Goal: Task Accomplishment & Management: Manage account settings

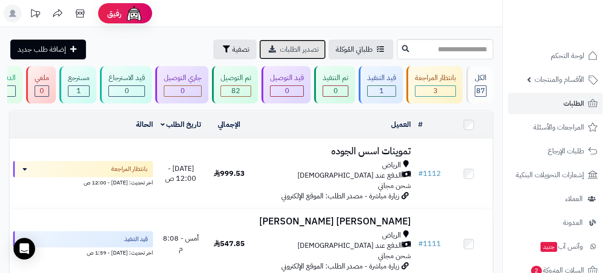
click at [269, 51] on icon at bounding box center [272, 48] width 7 height 7
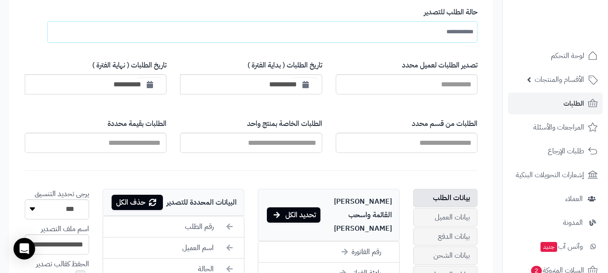
scroll to position [152, 0]
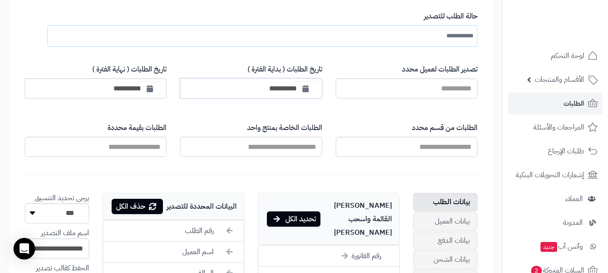
click at [289, 89] on input "**********" at bounding box center [251, 88] width 142 height 20
click at [303, 90] on icon "button" at bounding box center [305, 88] width 6 height 7
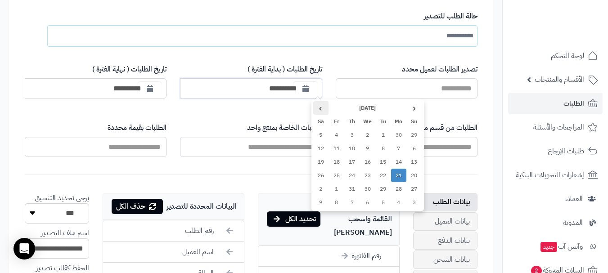
click at [319, 112] on th "›" at bounding box center [321, 107] width 16 height 13
click at [410, 110] on th "‹" at bounding box center [414, 107] width 16 height 13
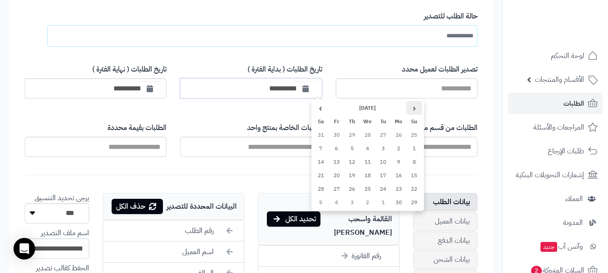
click at [410, 110] on th "‹" at bounding box center [414, 107] width 16 height 13
click at [350, 134] on td "1" at bounding box center [352, 134] width 16 height 13
type input "**********"
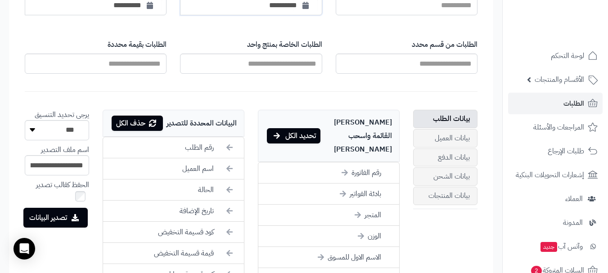
scroll to position [207, 0]
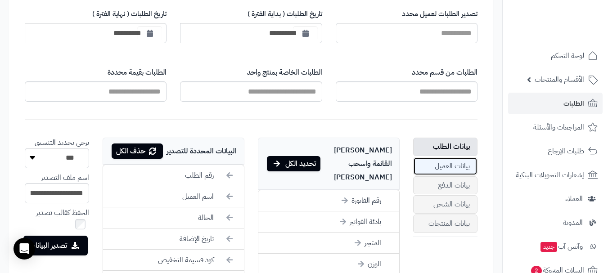
click at [445, 171] on link "بيانات العميل" at bounding box center [445, 166] width 64 height 18
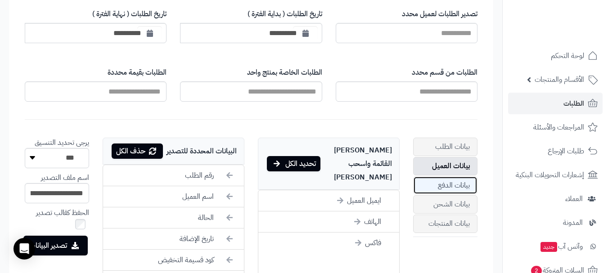
click at [439, 192] on link "بيانات الدفع" at bounding box center [445, 185] width 64 height 18
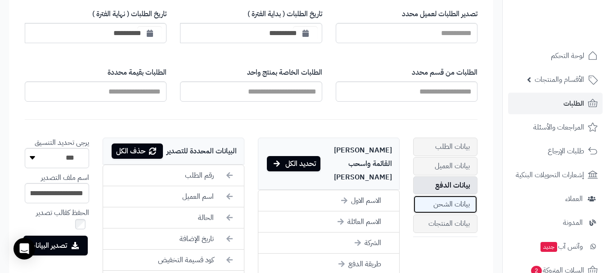
click at [440, 202] on link "بيانات الشحن" at bounding box center [445, 204] width 64 height 18
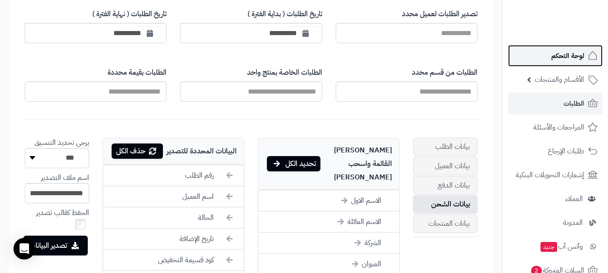
click at [558, 57] on span "لوحة التحكم" at bounding box center [567, 55] width 33 height 13
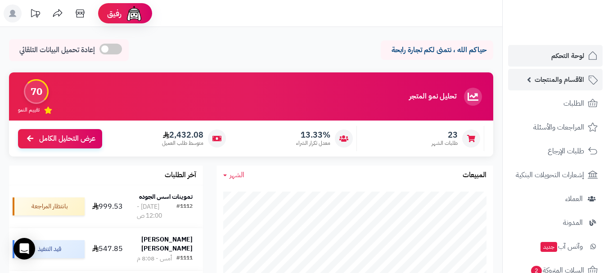
click at [566, 77] on span "الأقسام والمنتجات" at bounding box center [558, 79] width 49 height 13
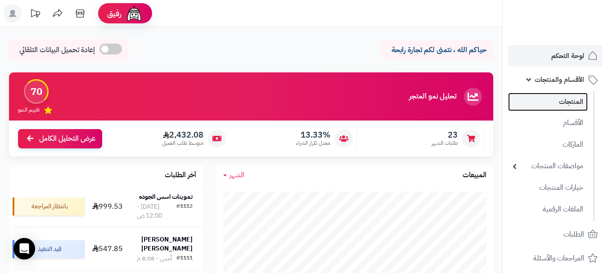
click at [571, 107] on link "المنتجات" at bounding box center [548, 102] width 80 height 18
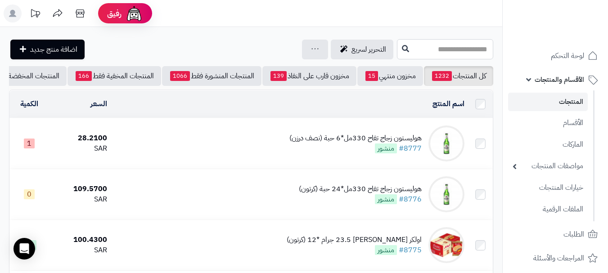
click at [427, 48] on input "text" at bounding box center [445, 49] width 96 height 20
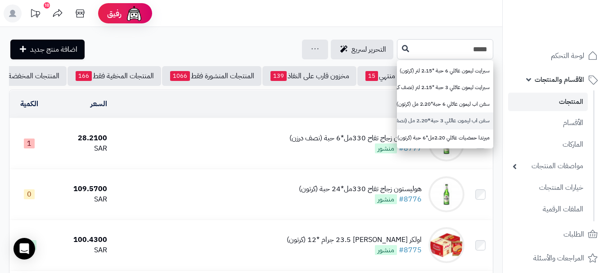
scroll to position [45, 0]
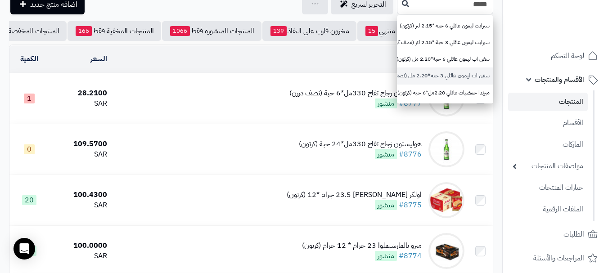
type input "*****"
click at [402, 6] on icon at bounding box center [405, 3] width 7 height 7
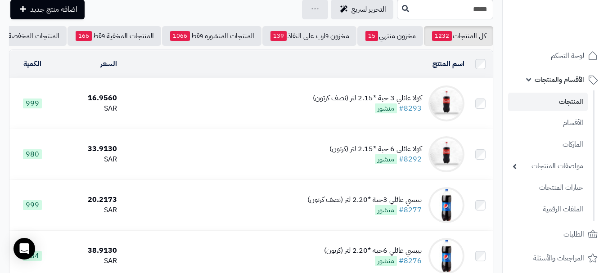
scroll to position [10, 0]
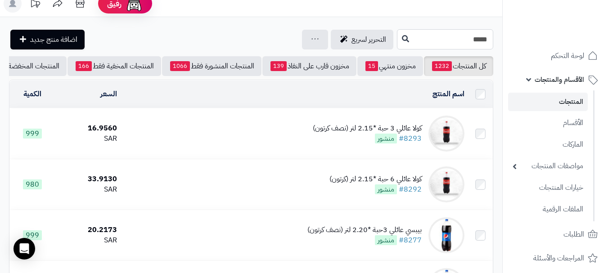
click at [457, 39] on input "*****" at bounding box center [445, 39] width 96 height 20
type input "*******"
click at [402, 39] on icon at bounding box center [405, 38] width 7 height 7
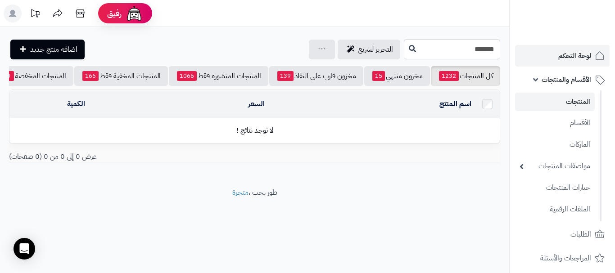
drag, startPoint x: 454, startPoint y: 50, endPoint x: 536, endPoint y: 49, distance: 82.3
click at [536, 49] on div "رفيق ! الطلبات معالجة مكتمل إرجاع المنتجات العملاء المتواجدون الان 432 عملاء من…" at bounding box center [307, 136] width 615 height 273
type input "*"
type input "********"
click at [408, 47] on icon at bounding box center [411, 48] width 7 height 7
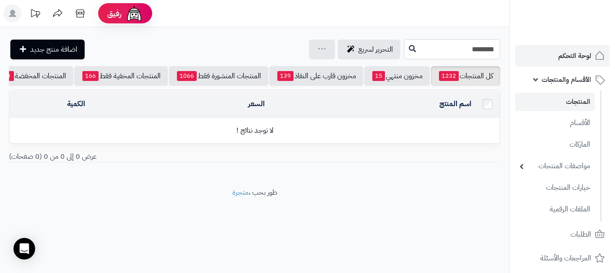
drag, startPoint x: 449, startPoint y: 49, endPoint x: 565, endPoint y: 46, distance: 116.1
click at [565, 46] on div "رفيق ! الطلبات معالجة مكتمل إرجاع المنتجات العملاء المتواجدون الان 432 عملاء من…" at bounding box center [307, 136] width 615 height 273
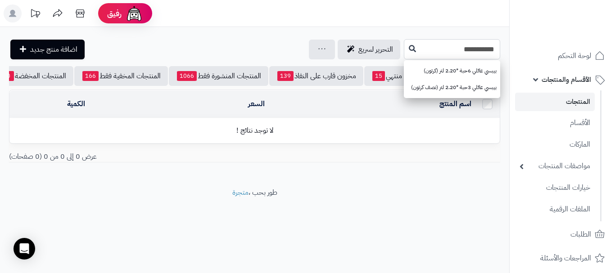
type input "**********"
click at [408, 51] on icon at bounding box center [411, 48] width 7 height 7
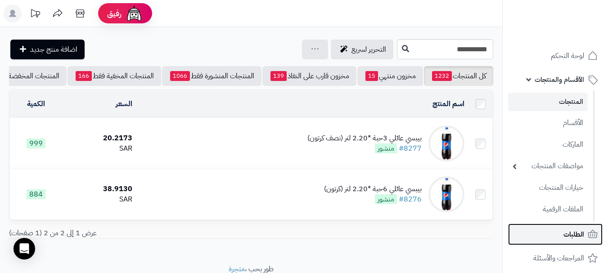
drag, startPoint x: 562, startPoint y: 238, endPoint x: 547, endPoint y: 238, distance: 15.3
click at [561, 238] on link "الطلبات" at bounding box center [555, 235] width 94 height 22
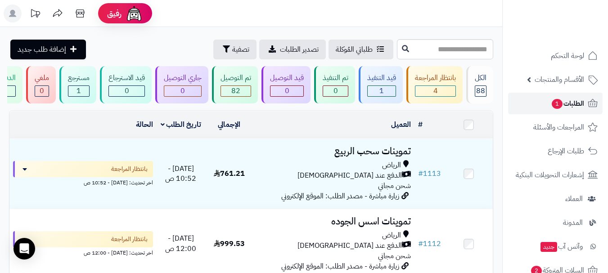
click at [557, 108] on span "1" at bounding box center [557, 104] width 11 height 10
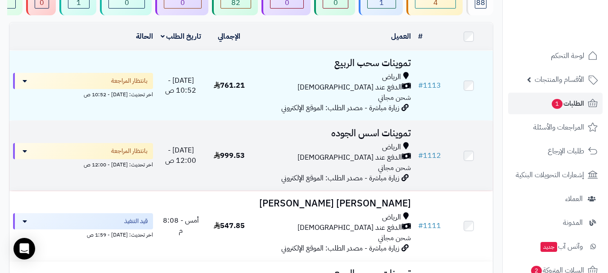
scroll to position [90, 0]
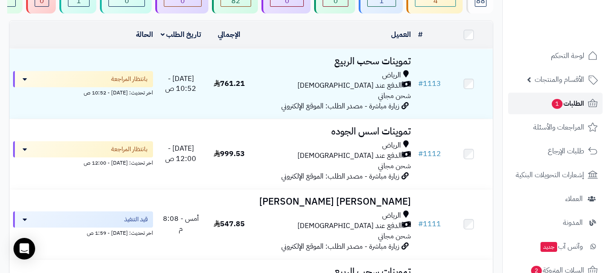
click at [536, 103] on link "الطلبات 1" at bounding box center [555, 104] width 94 height 22
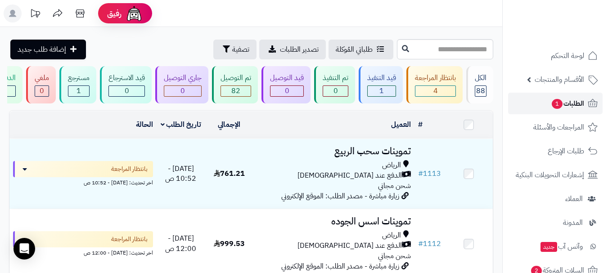
click at [547, 109] on link "الطلبات 1" at bounding box center [555, 104] width 94 height 22
